Goal: Check status: Check status

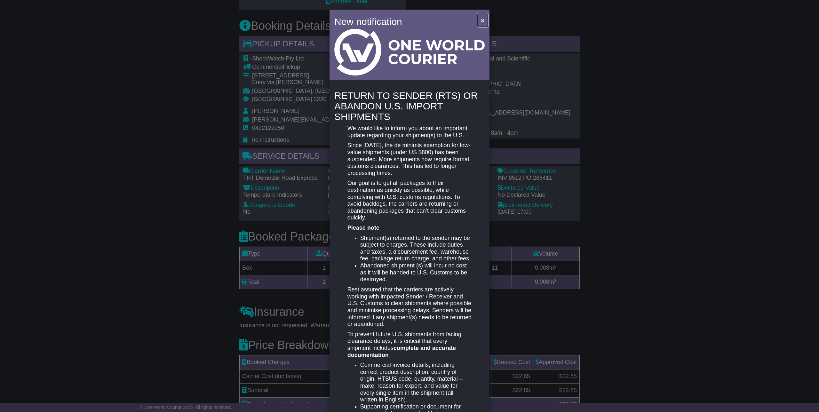
click at [481, 20] on span "×" at bounding box center [483, 20] width 4 height 7
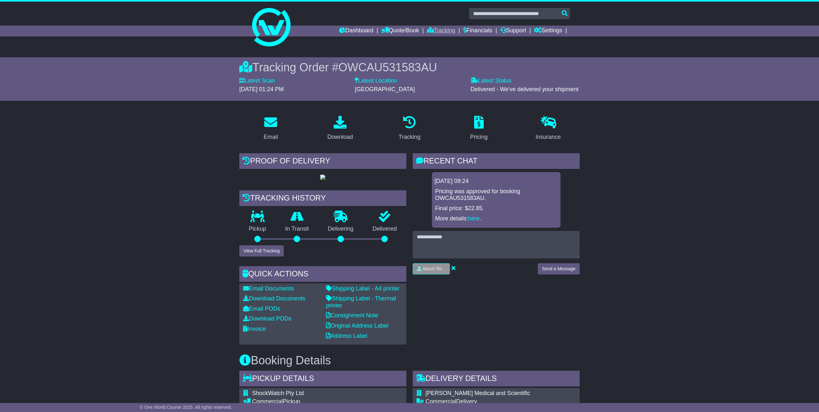
click at [441, 30] on link "Tracking" at bounding box center [441, 31] width 28 height 11
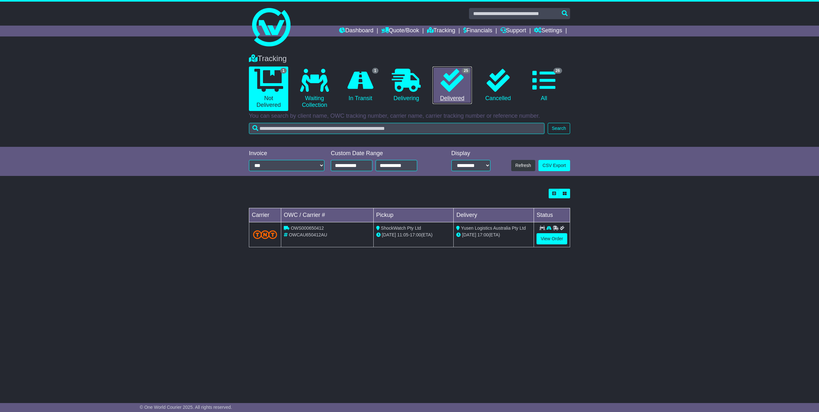
click at [453, 92] on link "25 Delivered" at bounding box center [452, 86] width 39 height 38
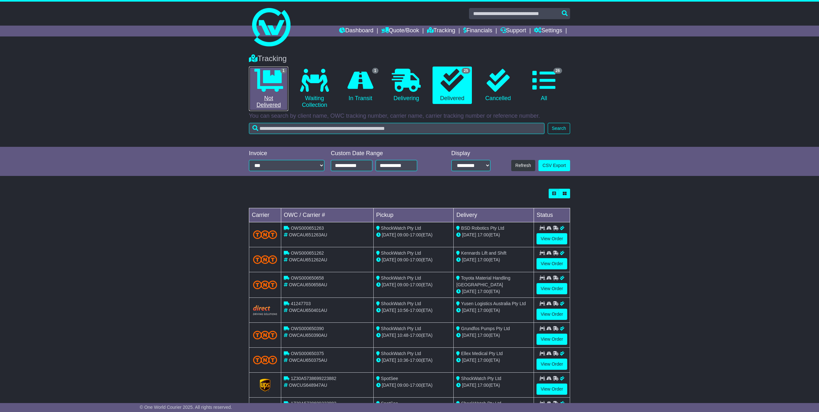
click at [263, 85] on icon at bounding box center [268, 80] width 29 height 23
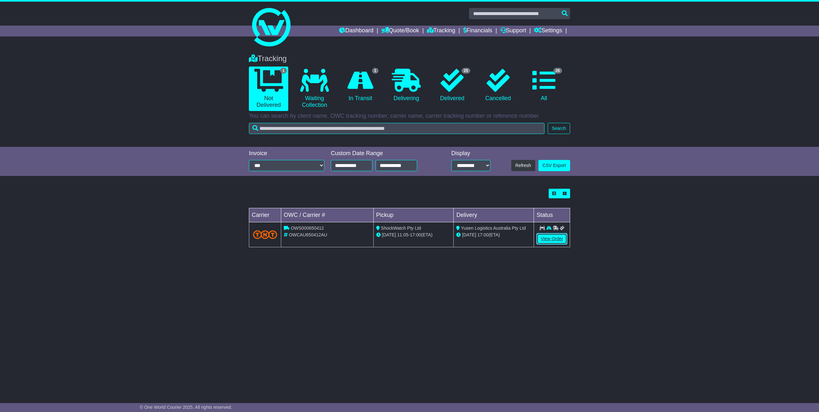
click at [552, 242] on link "View Order" at bounding box center [552, 238] width 31 height 11
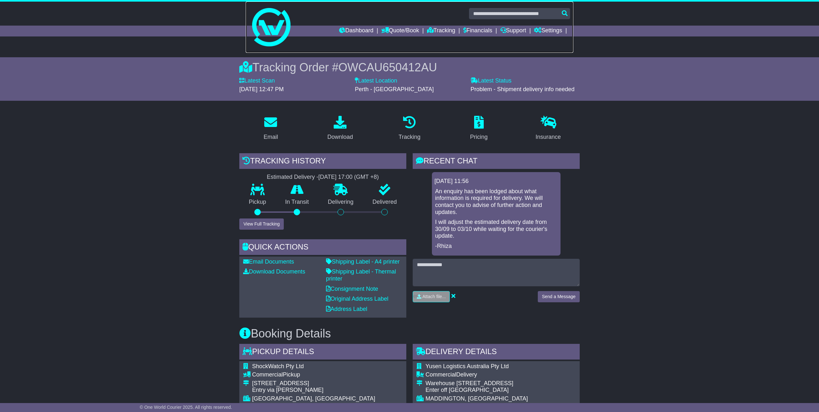
click at [440, 37] on link at bounding box center [410, 27] width 328 height 51
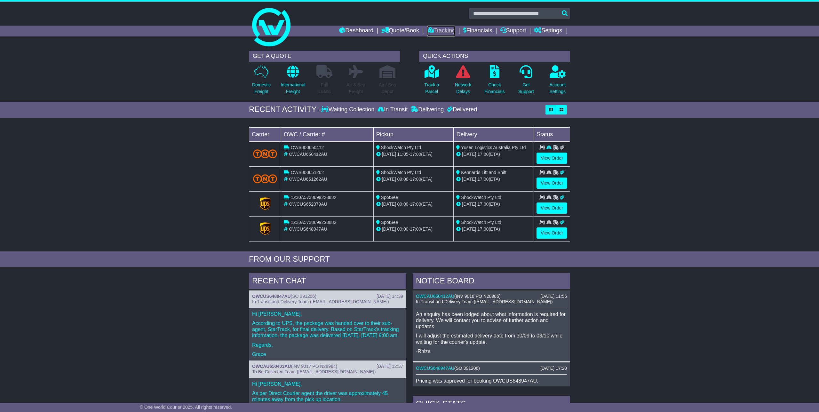
click at [437, 30] on link "Tracking" at bounding box center [441, 31] width 28 height 11
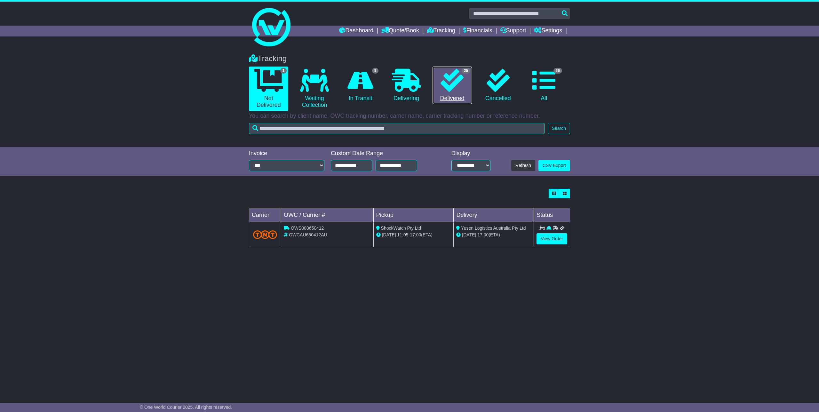
click at [453, 98] on link "25 Delivered" at bounding box center [452, 86] width 39 height 38
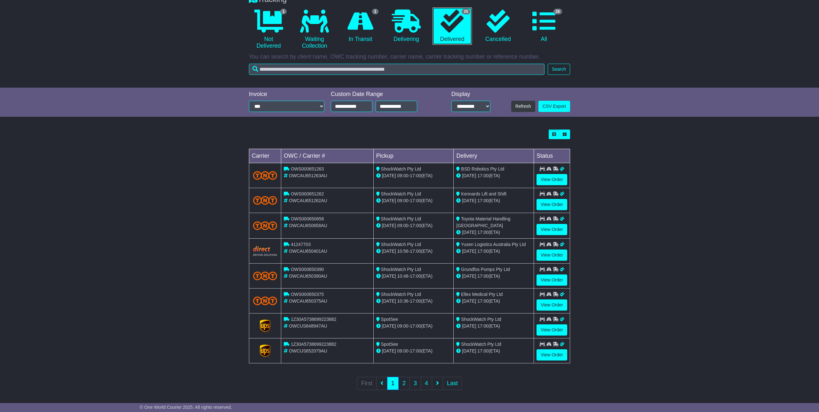
scroll to position [61, 0]
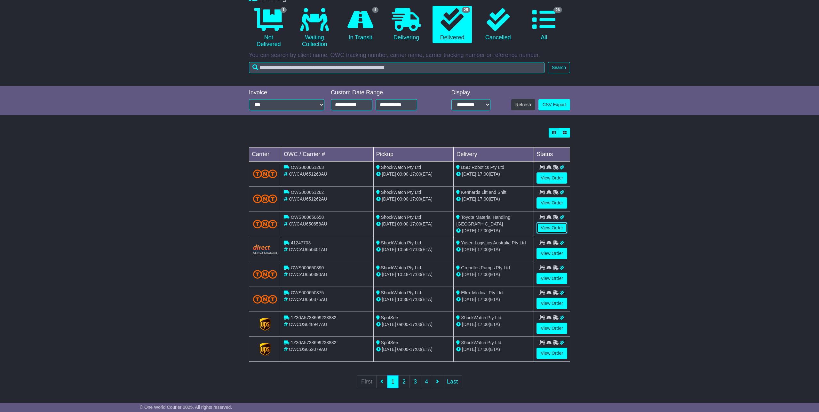
click at [551, 226] on link "View Order" at bounding box center [552, 227] width 31 height 11
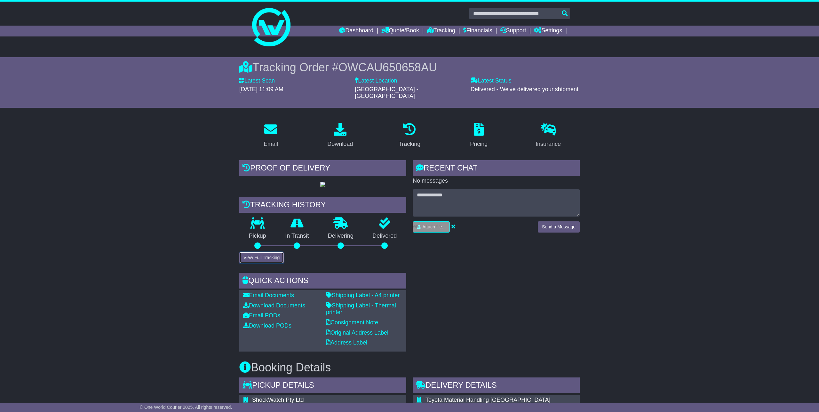
click at [256, 263] on button "View Full Tracking" at bounding box center [261, 257] width 44 height 11
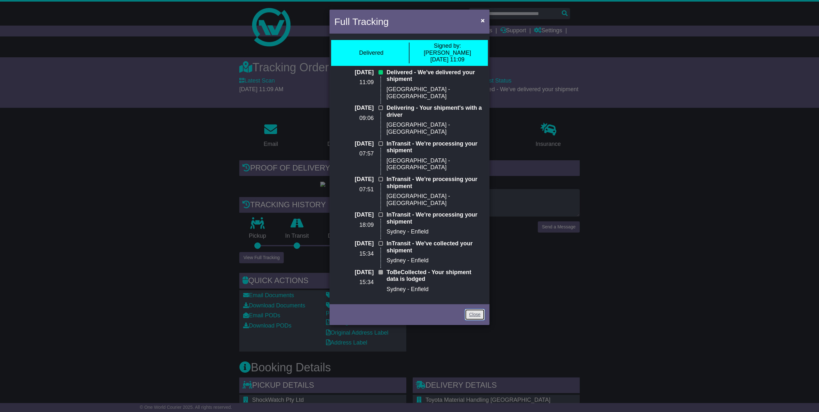
click at [473, 309] on link "Close" at bounding box center [475, 314] width 20 height 11
